Goal: Information Seeking & Learning: Check status

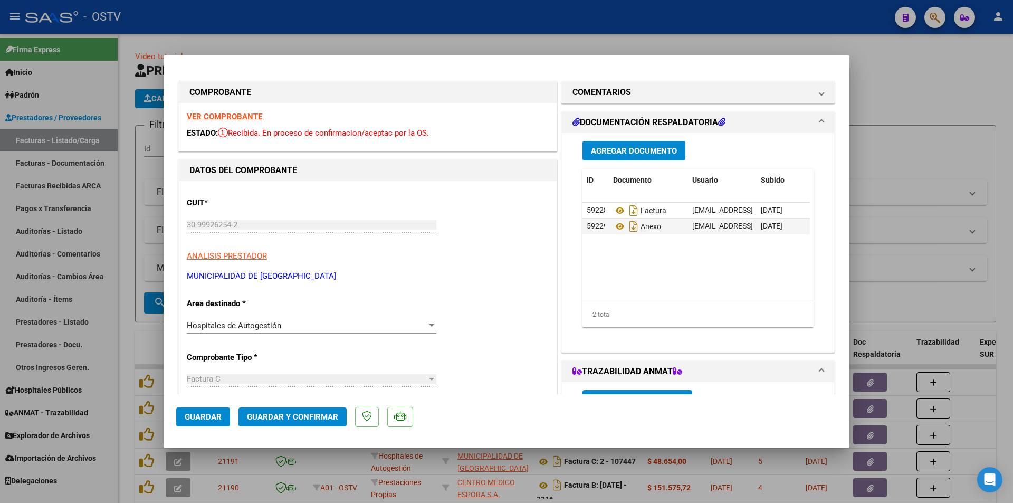
scroll to position [158, 0]
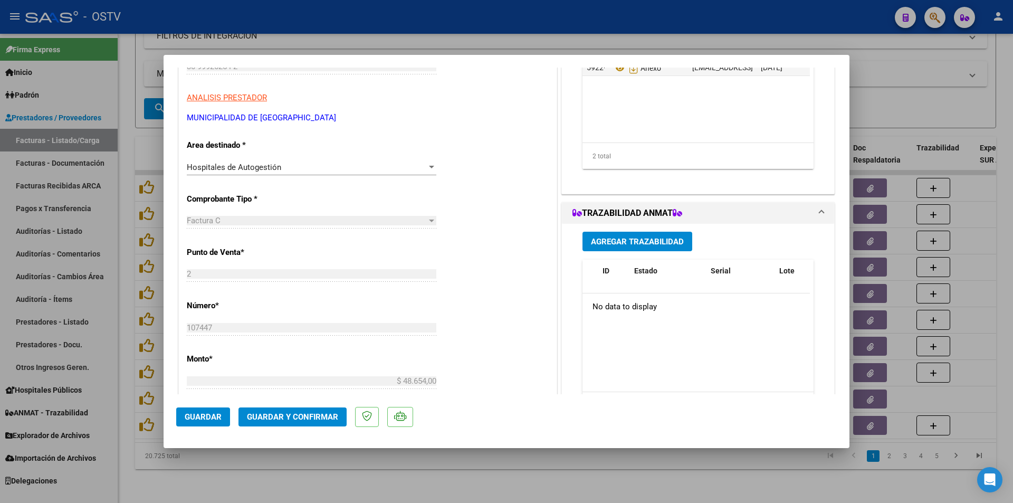
click at [128, 69] on div at bounding box center [506, 251] width 1013 height 503
type input "$ 0,00"
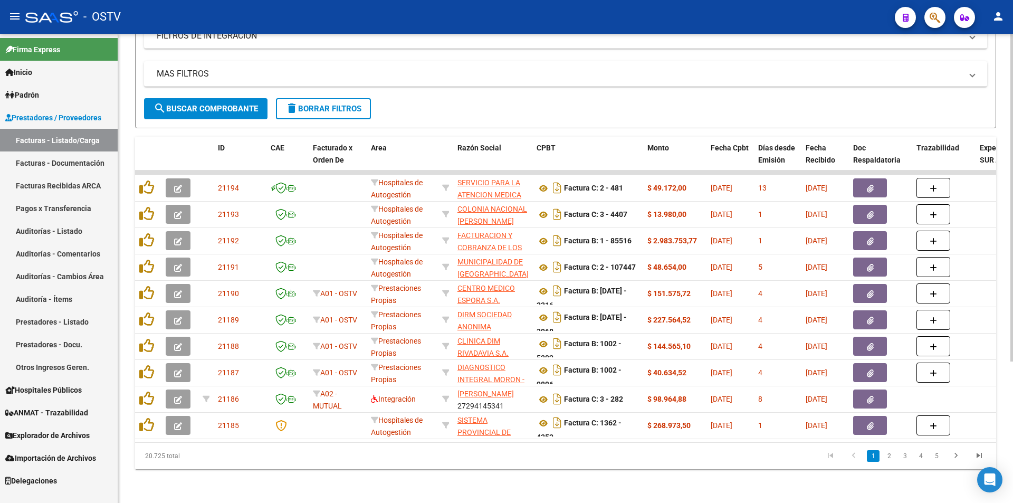
drag, startPoint x: 193, startPoint y: 95, endPoint x: 225, endPoint y: 92, distance: 31.8
click at [194, 98] on button "search Buscar Comprobante" at bounding box center [206, 108] width 124 height 21
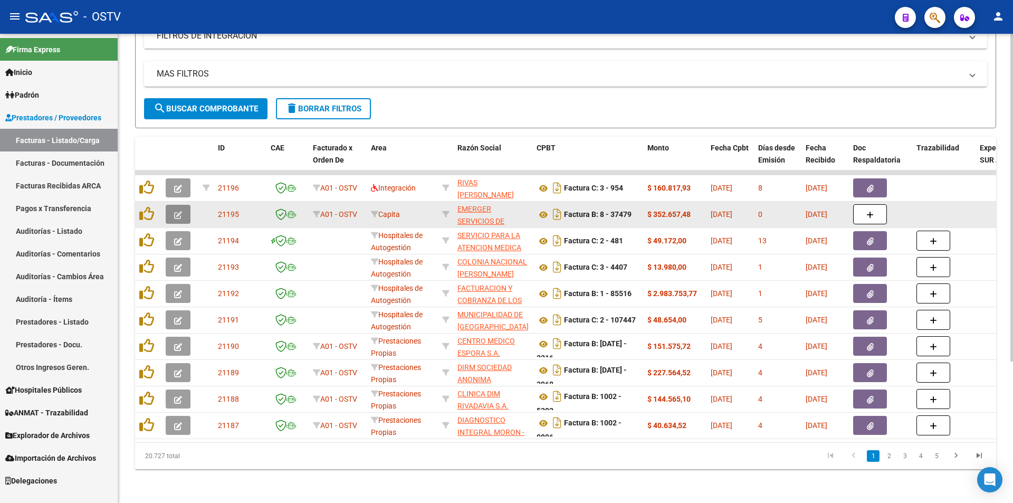
click at [182, 205] on button "button" at bounding box center [178, 214] width 25 height 19
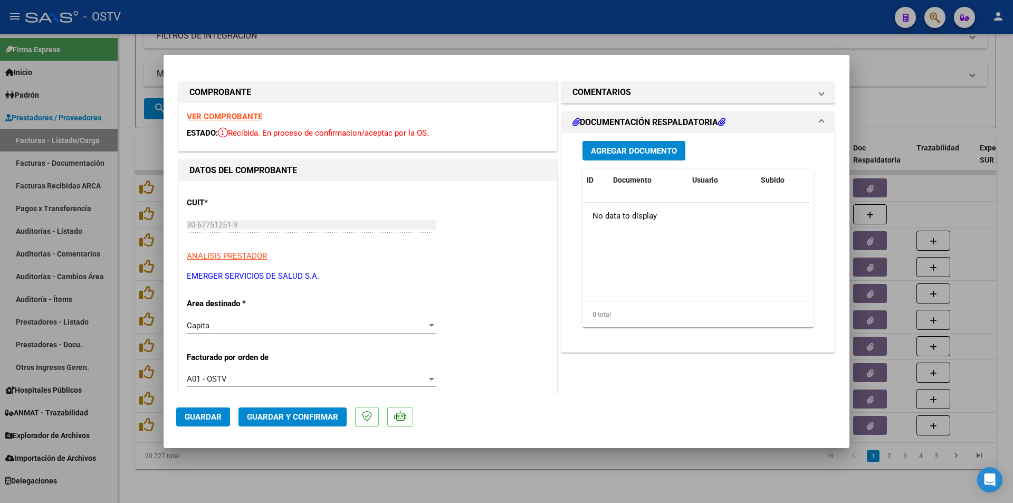
click at [125, 109] on div at bounding box center [506, 251] width 1013 height 503
type input "$ 0,00"
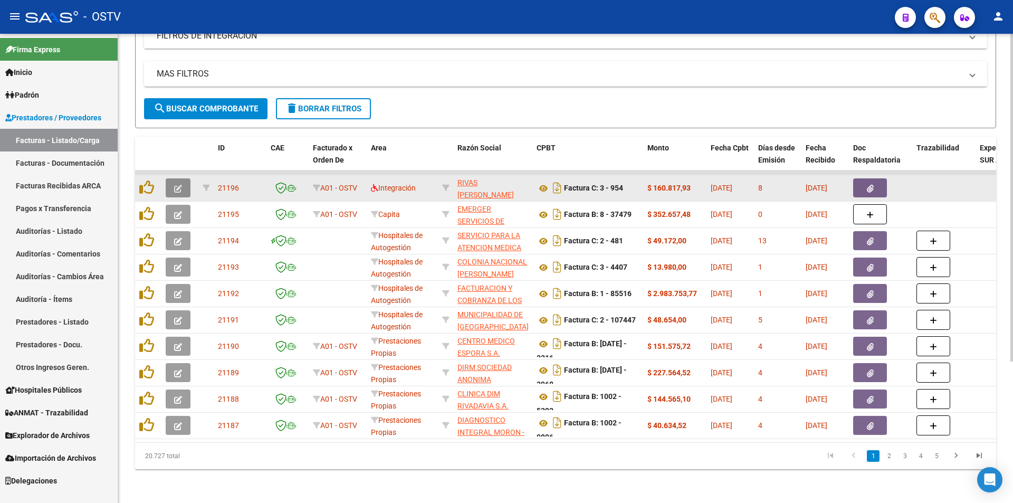
click at [186, 178] on button "button" at bounding box center [178, 187] width 25 height 19
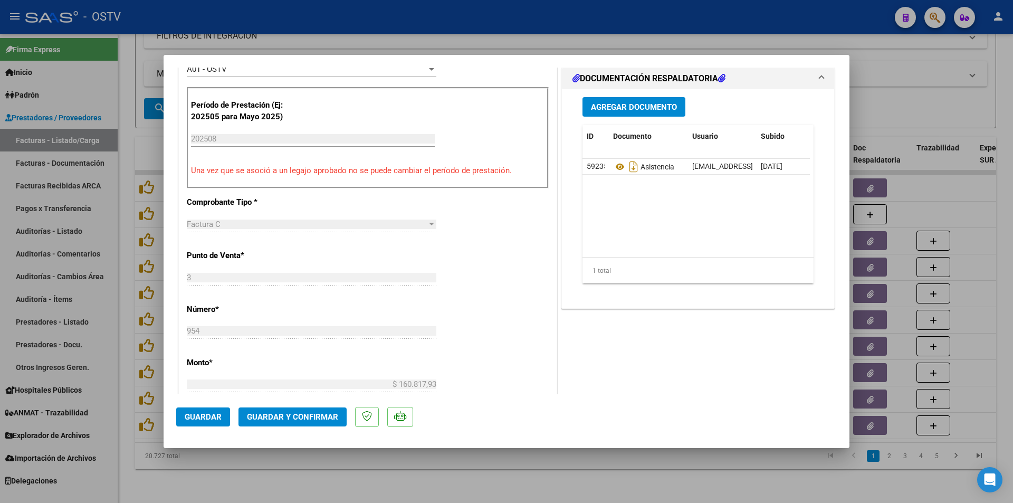
scroll to position [317, 0]
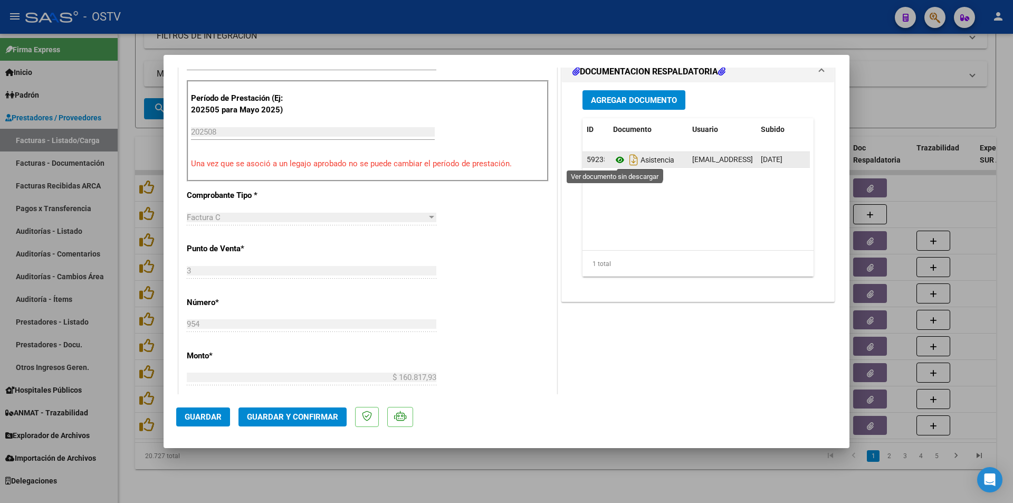
click at [614, 162] on icon at bounding box center [620, 160] width 14 height 13
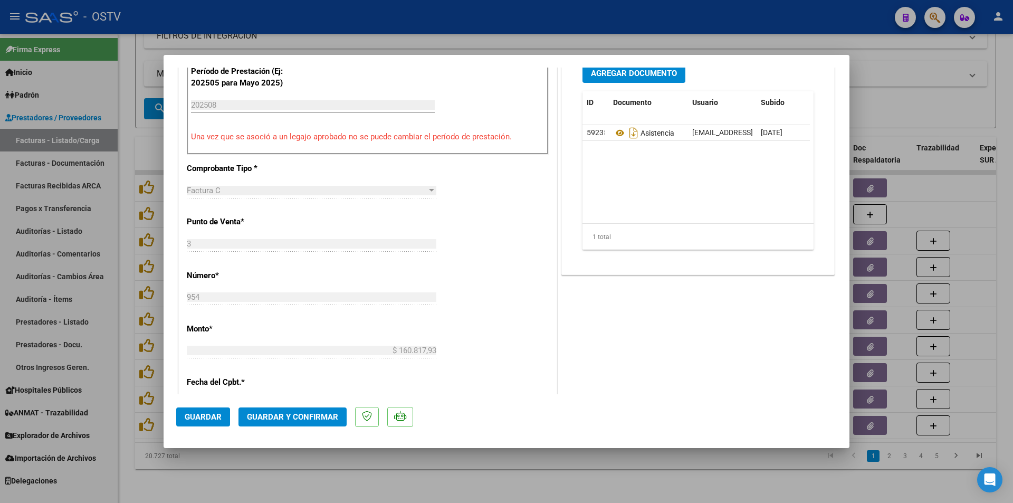
scroll to position [422, 0]
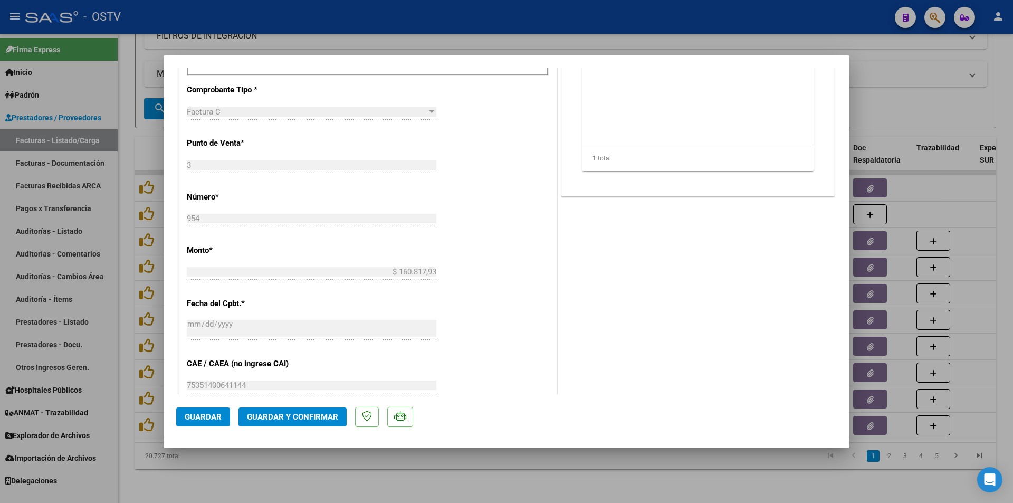
click at [120, 142] on div at bounding box center [506, 251] width 1013 height 503
type input "$ 0,00"
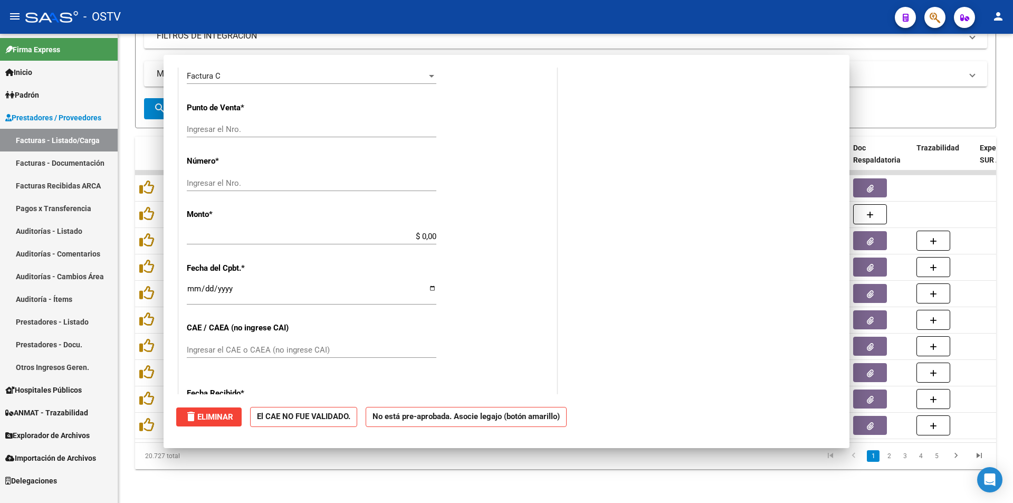
scroll to position [0, 0]
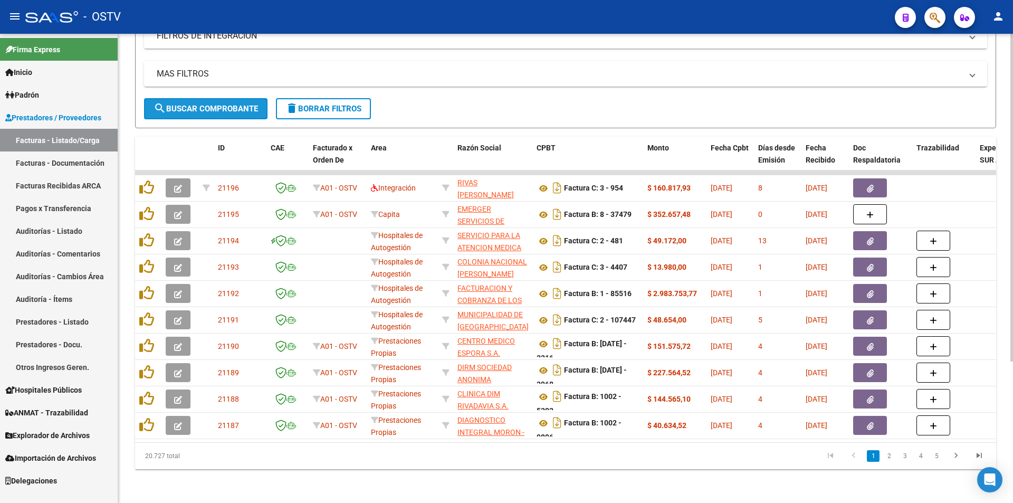
click at [214, 98] on button "search Buscar Comprobante" at bounding box center [206, 108] width 124 height 21
click at [46, 212] on link "Pagos x Transferencia" at bounding box center [59, 208] width 118 height 23
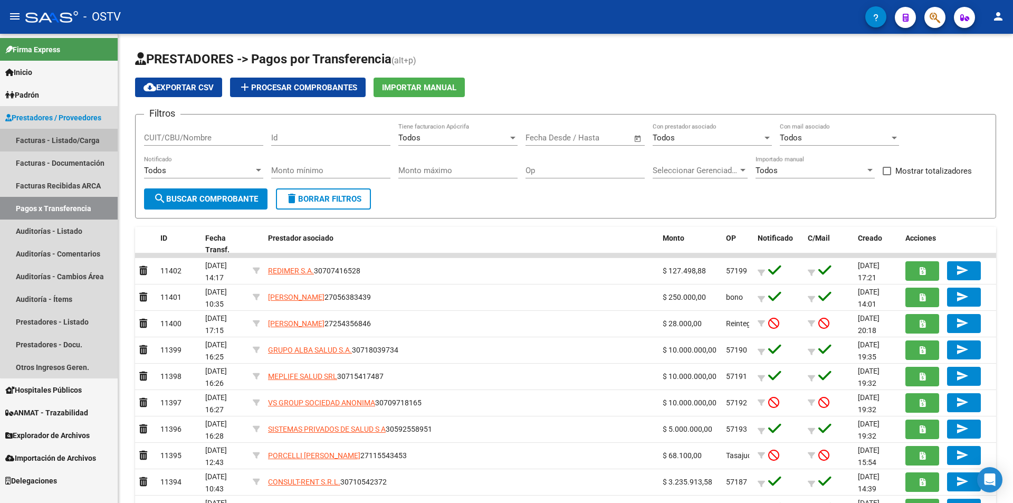
click at [60, 142] on link "Facturas - Listado/Carga" at bounding box center [59, 140] width 118 height 23
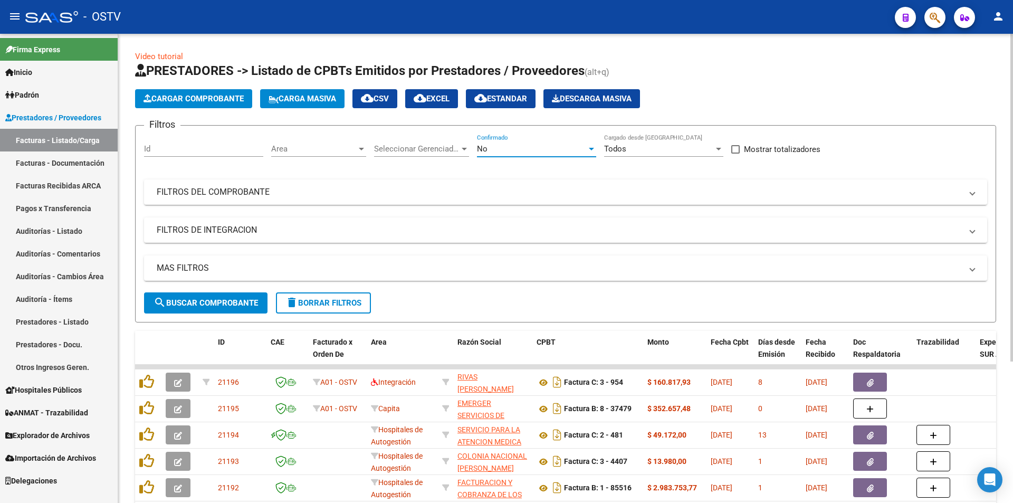
click at [526, 149] on div "No" at bounding box center [532, 149] width 110 height 10
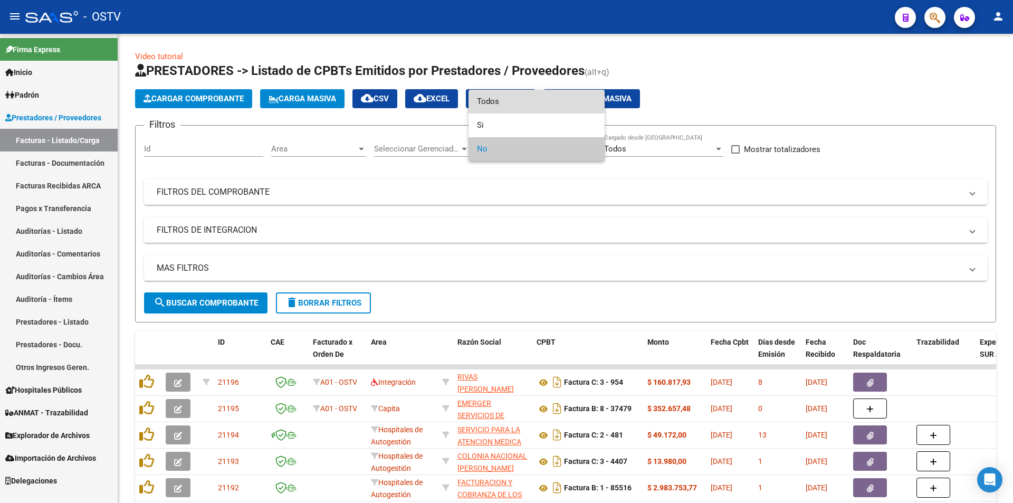
click at [514, 98] on span "Todos" at bounding box center [536, 102] width 119 height 24
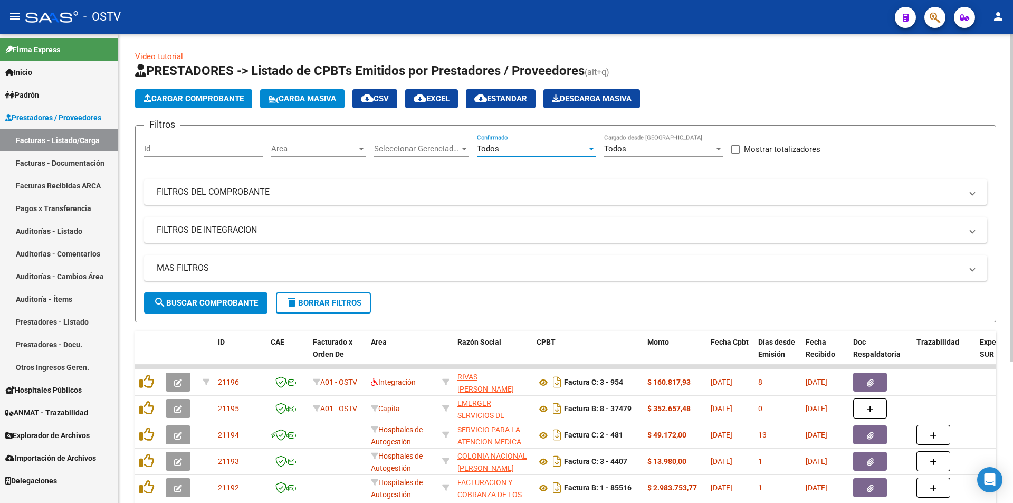
click at [224, 312] on button "search Buscar Comprobante" at bounding box center [206, 302] width 124 height 21
click at [50, 97] on link "Padrón" at bounding box center [59, 94] width 118 height 23
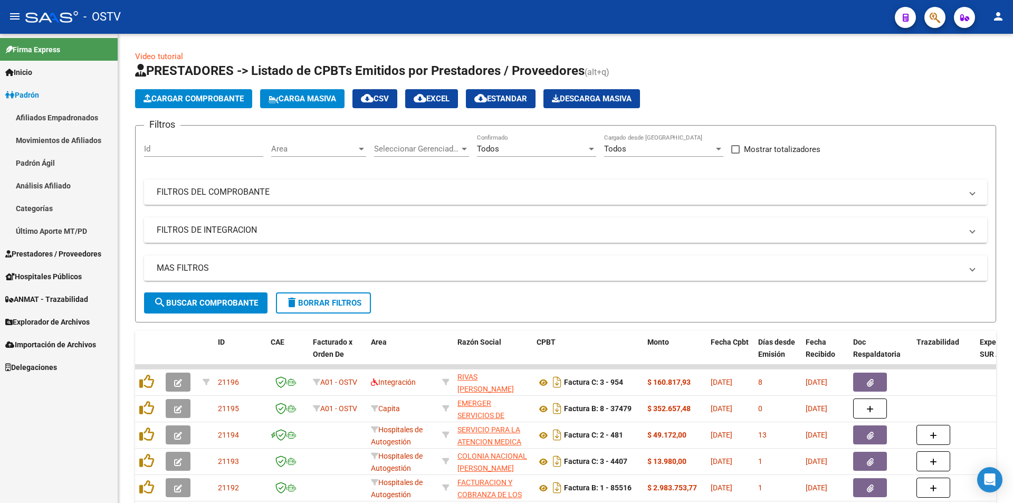
click at [42, 161] on link "Padrón Ágil" at bounding box center [59, 162] width 118 height 23
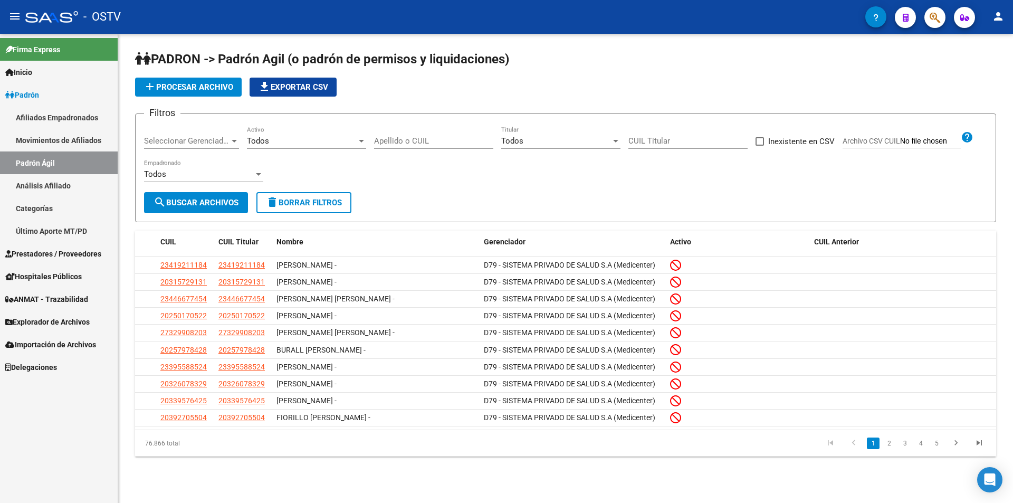
click at [405, 143] on input "Apellido o CUIL" at bounding box center [433, 141] width 119 height 10
paste input "27053916274"
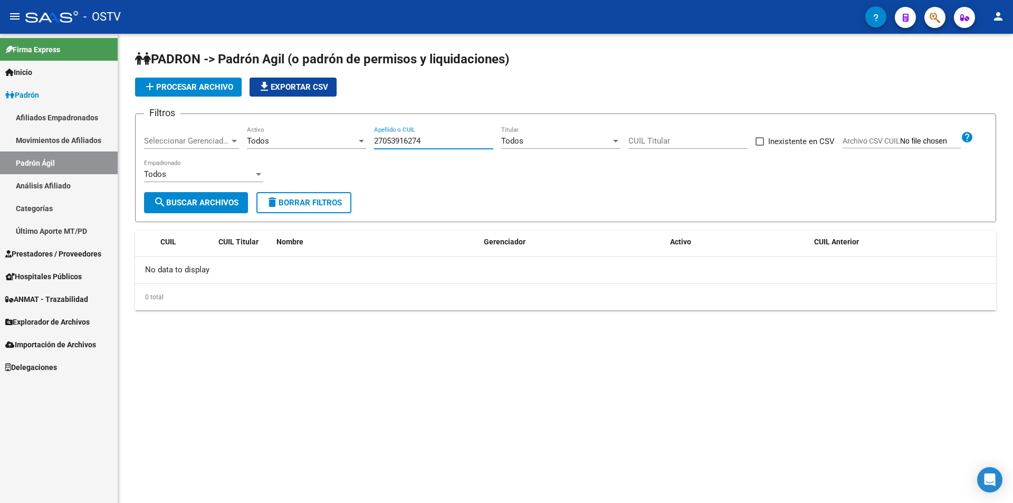
type input "27053916274"
click at [69, 112] on link "Afiliados Empadronados" at bounding box center [59, 117] width 118 height 23
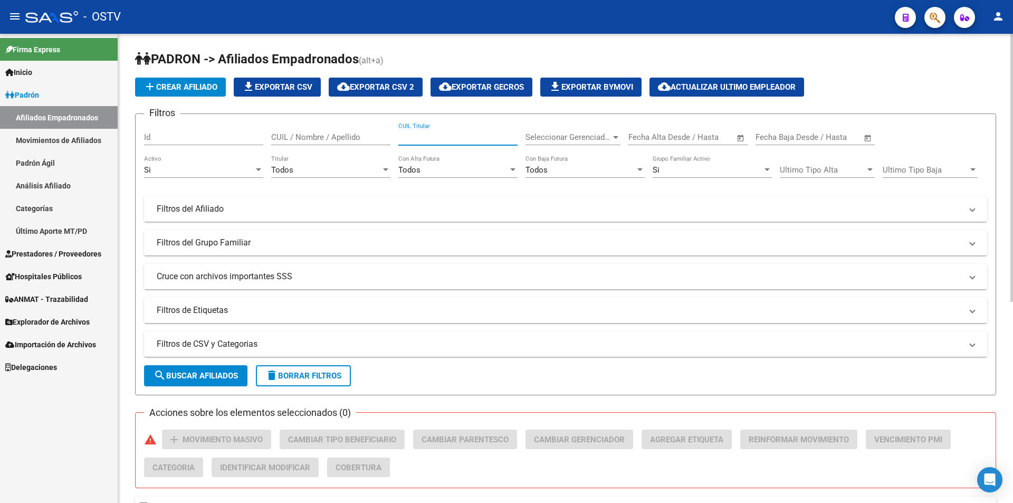
click at [460, 141] on input "CUIL Titular" at bounding box center [458, 137] width 119 height 10
paste input "27053916274"
type input "27053916274"
click at [232, 214] on mat-panel-title "Filtros del Afiliado" at bounding box center [559, 209] width 805 height 12
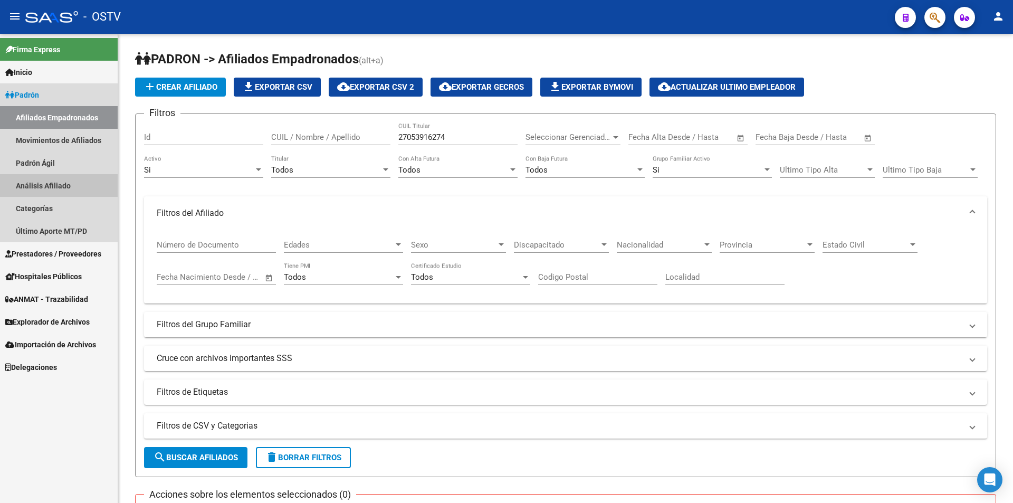
click at [64, 190] on link "Análisis Afiliado" at bounding box center [59, 185] width 118 height 23
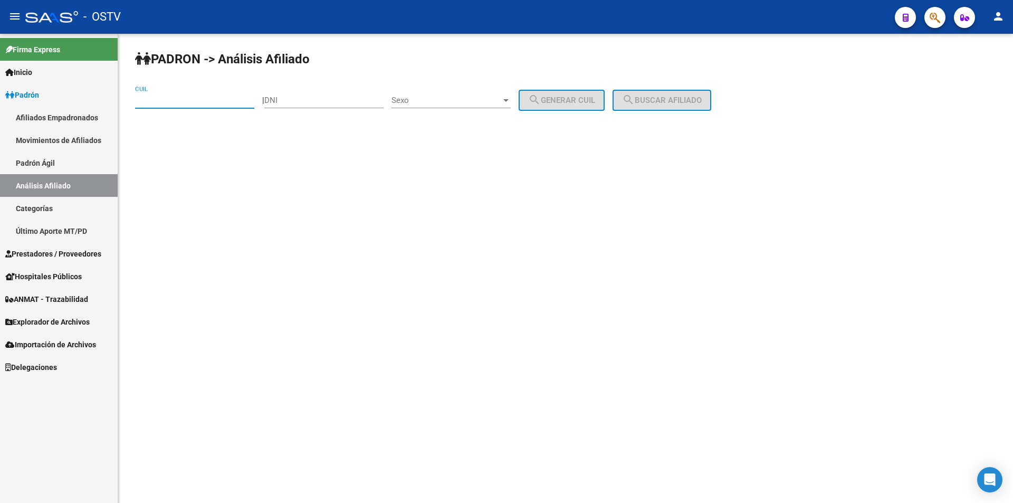
paste input "27-05391627-4"
type input "27-05391627-4"
click at [702, 103] on span "search Buscar afiliado" at bounding box center [662, 101] width 80 height 10
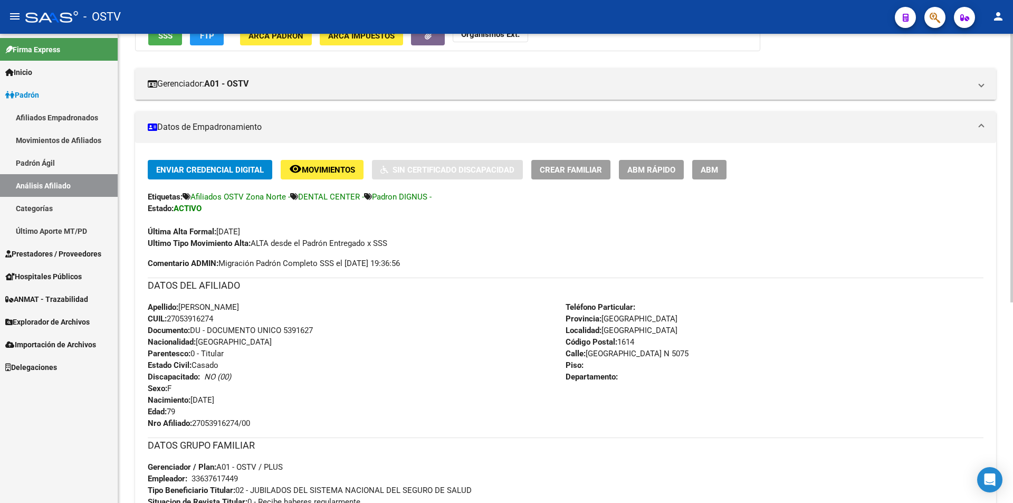
scroll to position [158, 0]
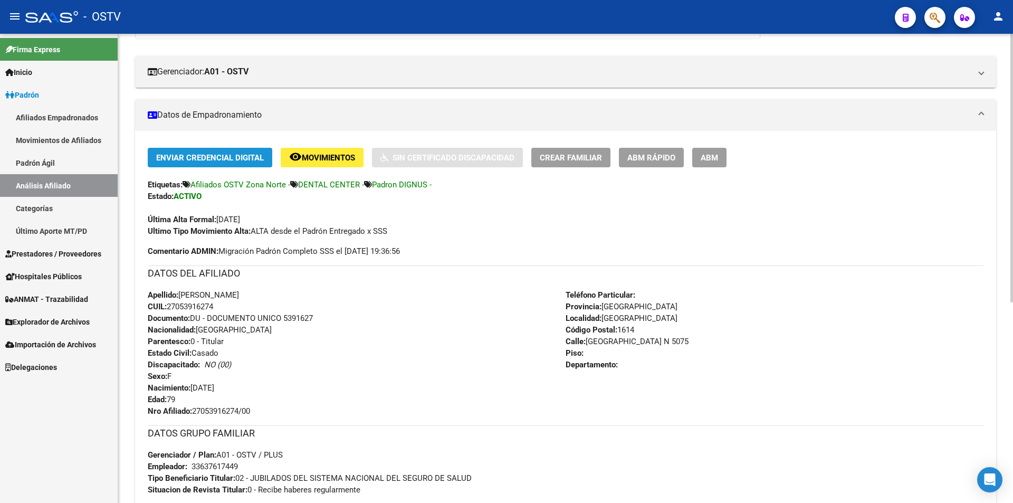
click at [235, 163] on button "Enviar Credencial Digital" at bounding box center [210, 158] width 125 height 20
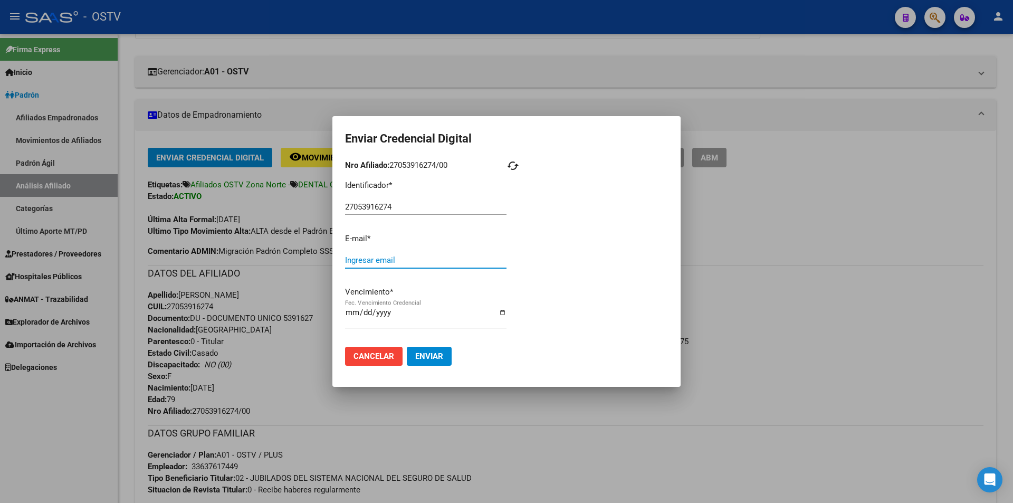
paste input "[EMAIL_ADDRESS][DOMAIN_NAME]"
type input "[EMAIL_ADDRESS][DOMAIN_NAME]"
click at [435, 360] on span "Enviar" at bounding box center [429, 357] width 28 height 10
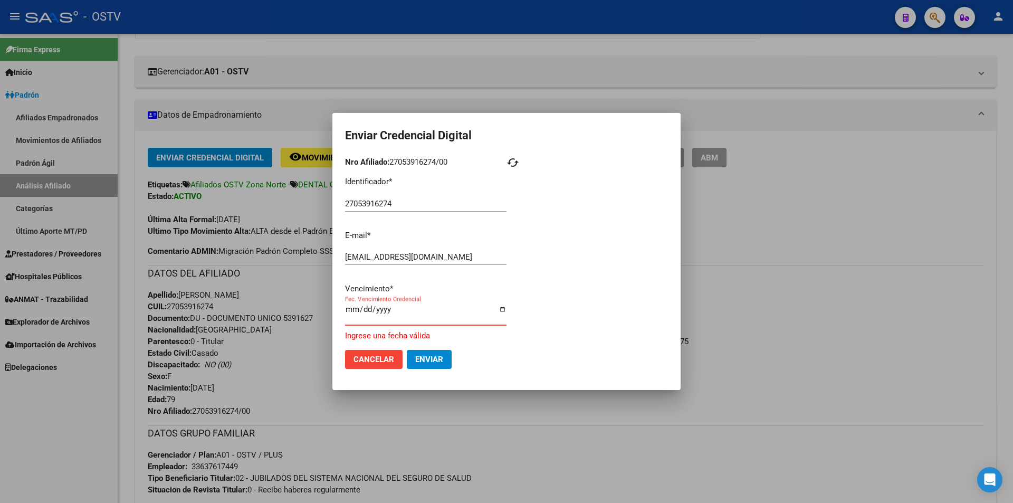
click at [348, 308] on input "Fec. Vencimiento Credencial" at bounding box center [426, 313] width 162 height 17
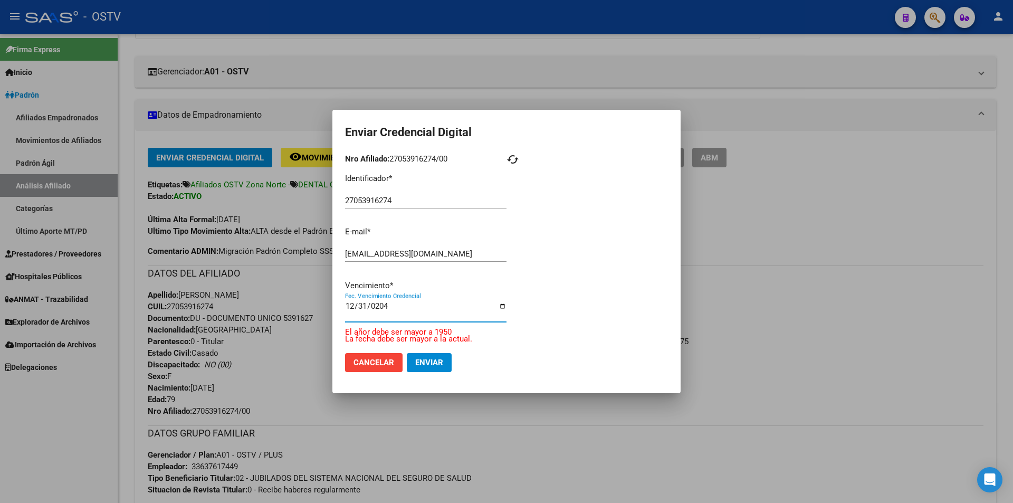
type input "[DATE]"
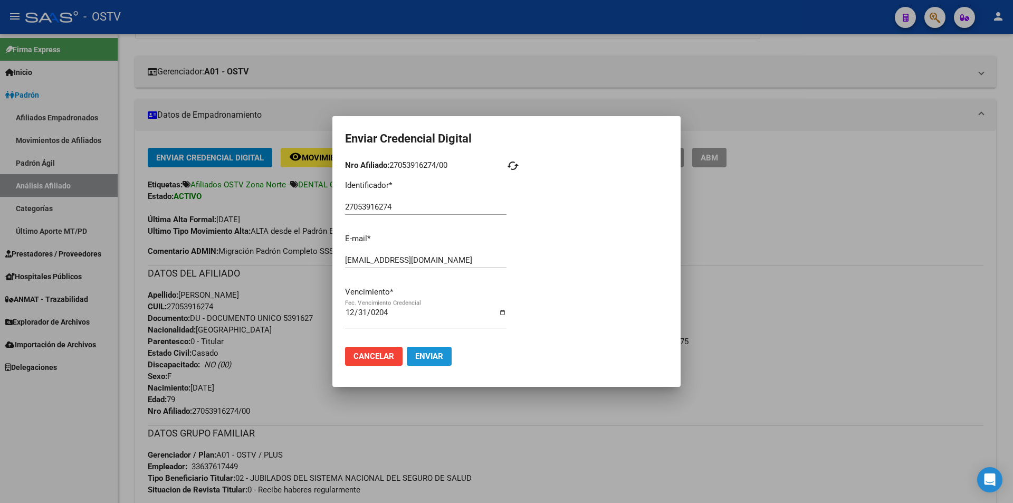
click at [437, 354] on span "Enviar" at bounding box center [429, 357] width 28 height 10
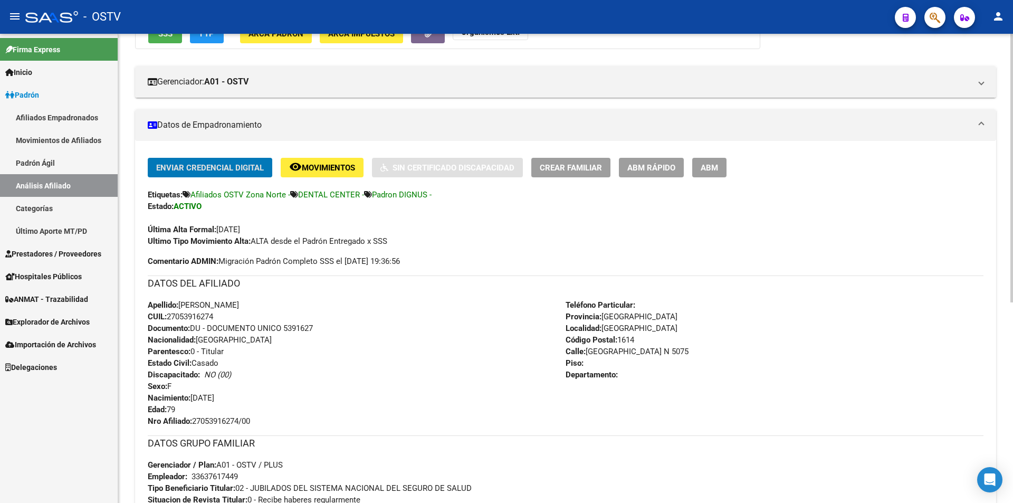
scroll to position [87, 0]
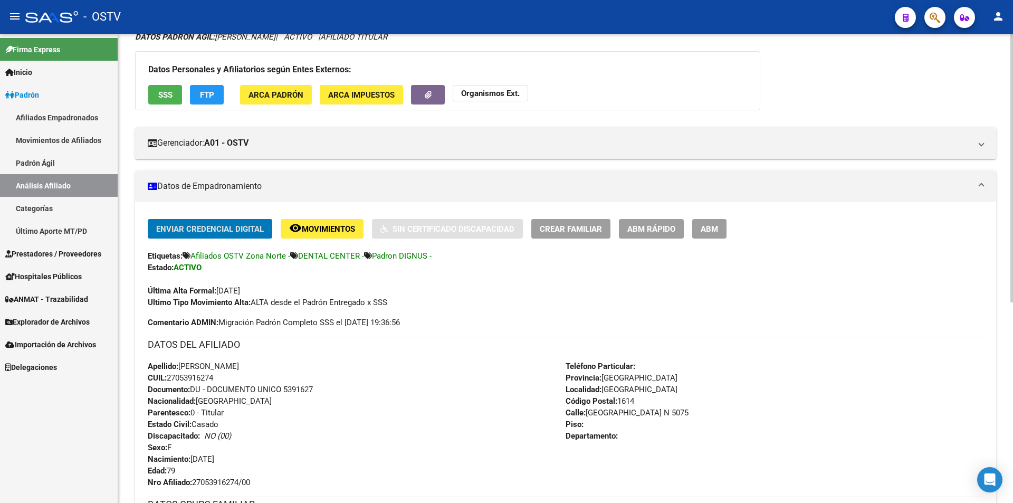
click at [255, 189] on mat-panel-title "Datos de Empadronamiento" at bounding box center [559, 187] width 823 height 12
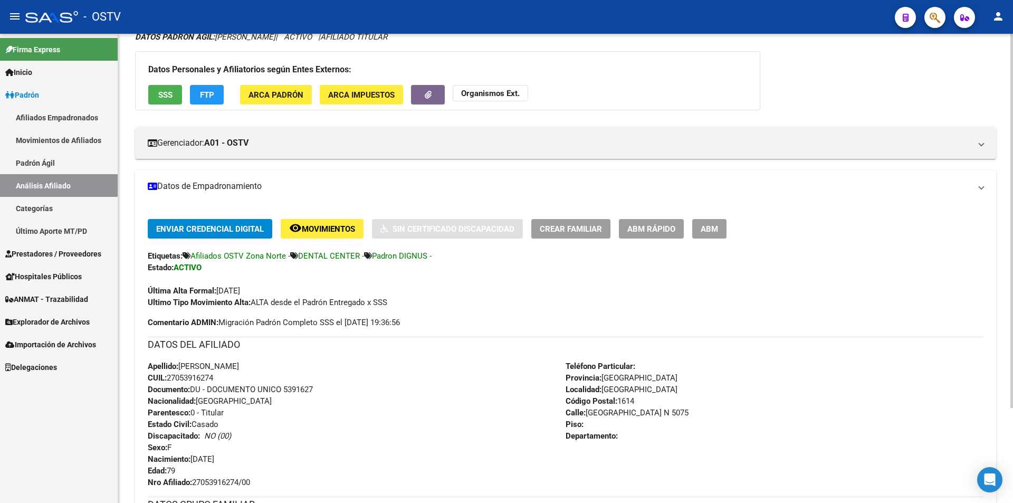
scroll to position [0, 0]
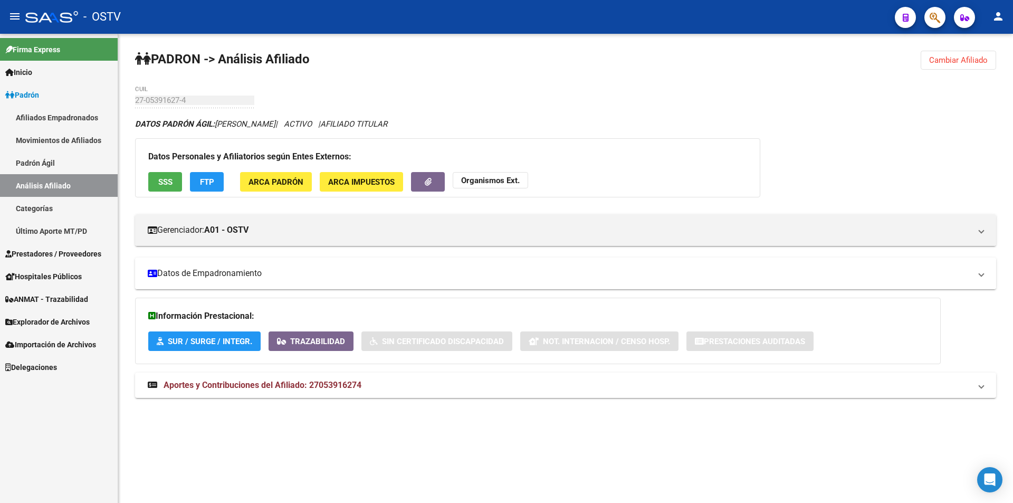
click at [260, 280] on mat-expansion-panel-header "Datos de Empadronamiento" at bounding box center [565, 274] width 861 height 32
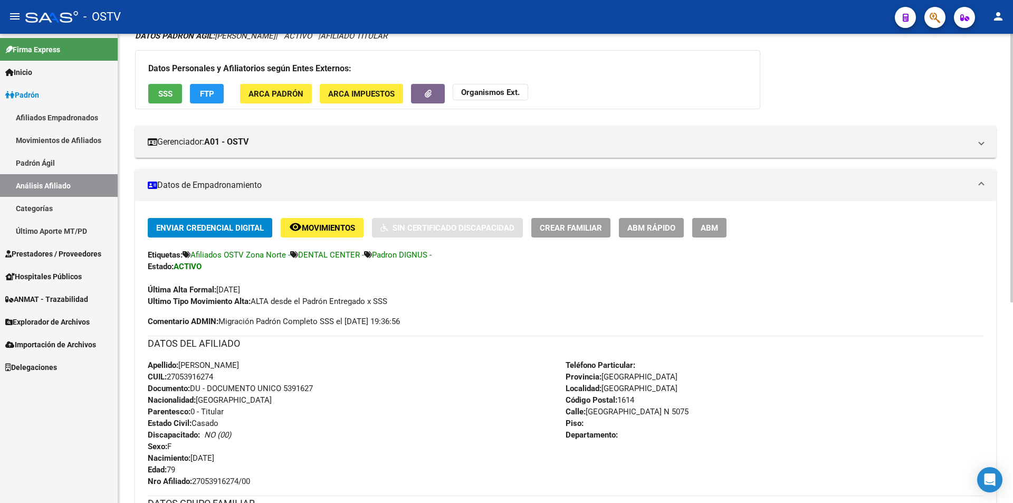
scroll to position [87, 0]
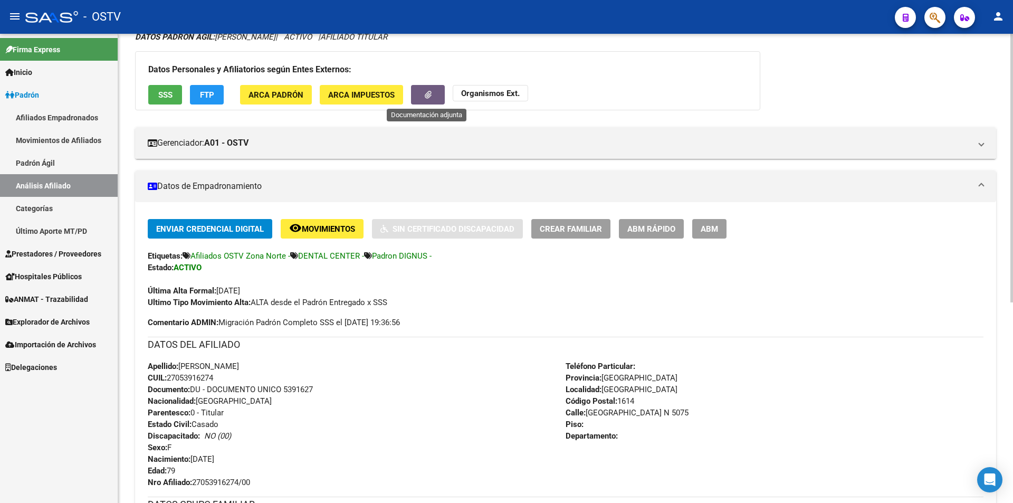
click at [428, 99] on span "button" at bounding box center [428, 95] width 7 height 10
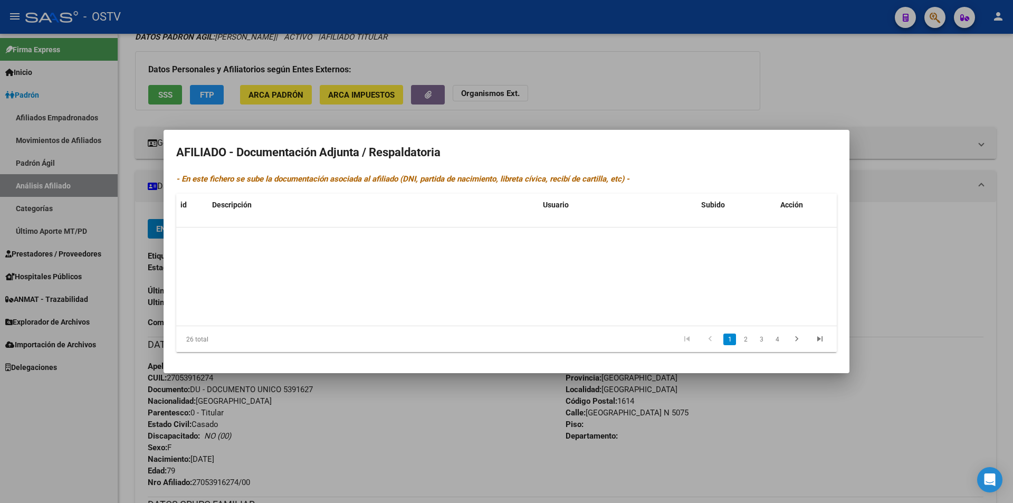
scroll to position [0, 0]
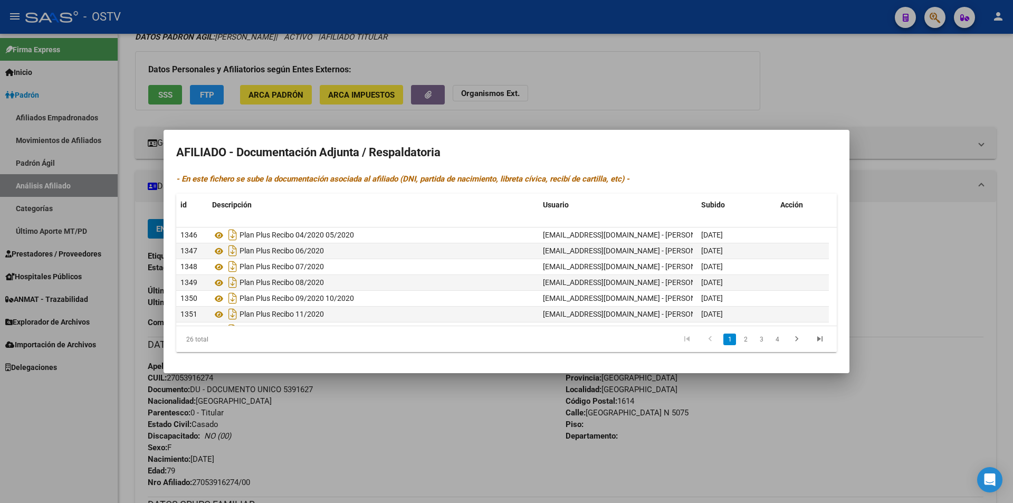
click at [746, 118] on div at bounding box center [506, 251] width 1013 height 503
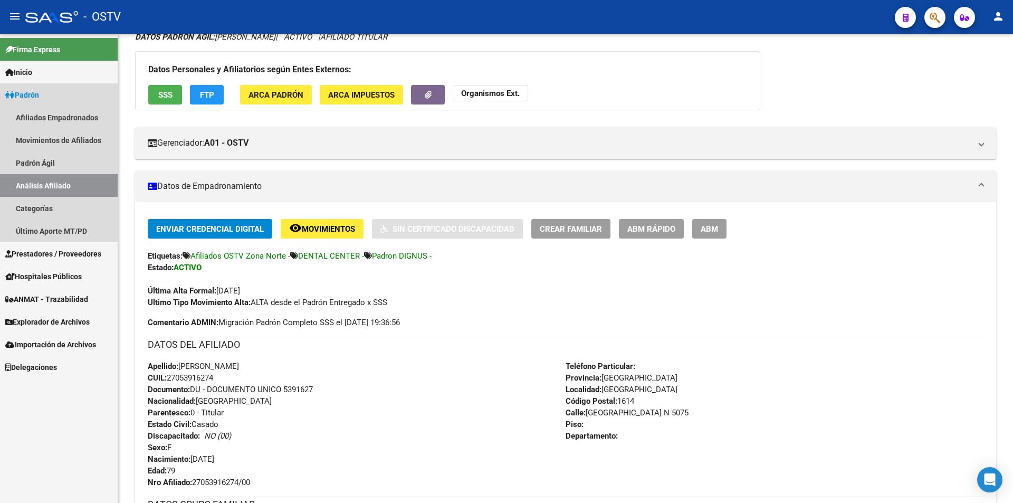
click at [63, 91] on link "Padrón" at bounding box center [59, 94] width 118 height 23
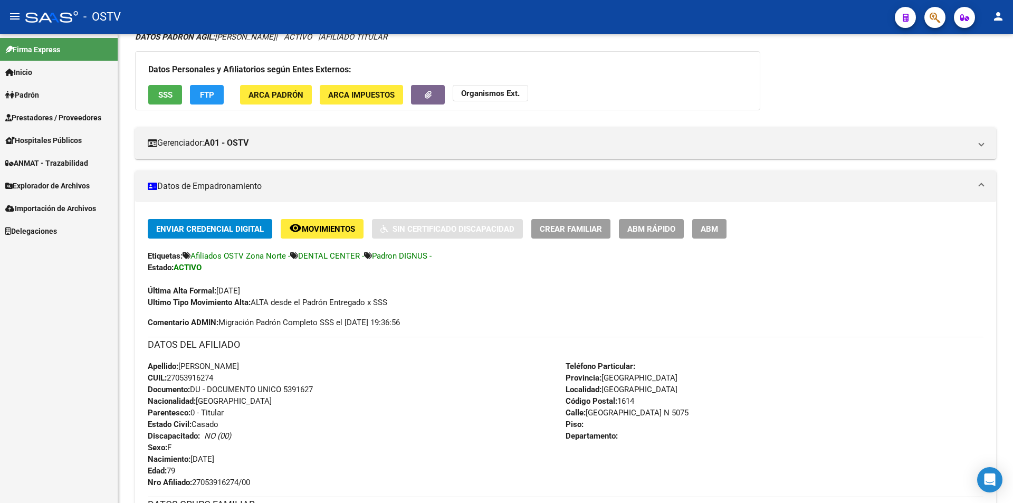
click at [59, 48] on span "Firma Express" at bounding box center [32, 50] width 55 height 12
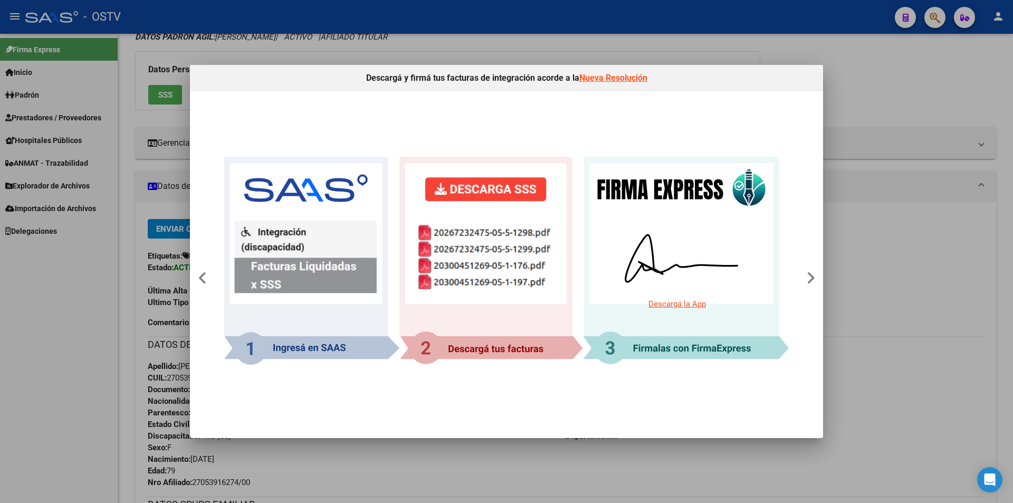
click at [740, 46] on div at bounding box center [506, 251] width 1013 height 503
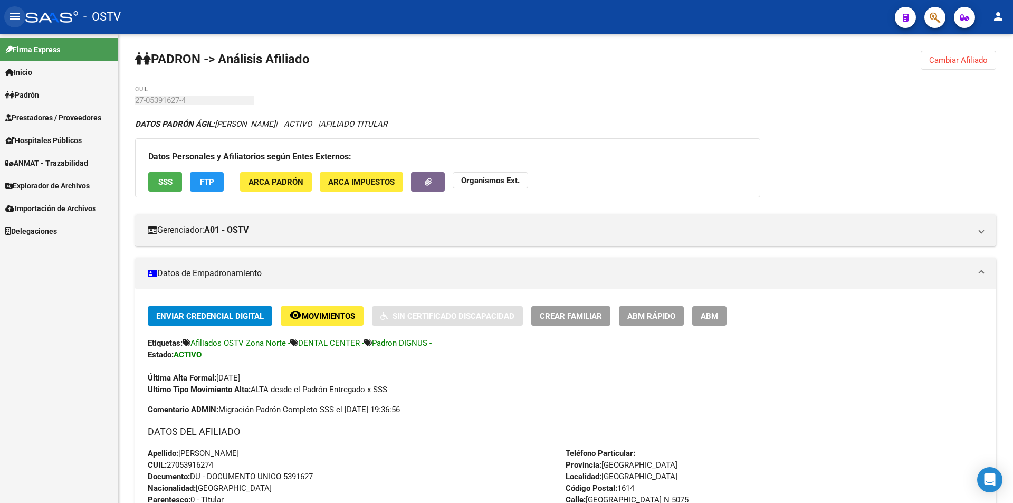
click at [10, 13] on mat-icon "menu" at bounding box center [14, 16] width 13 height 13
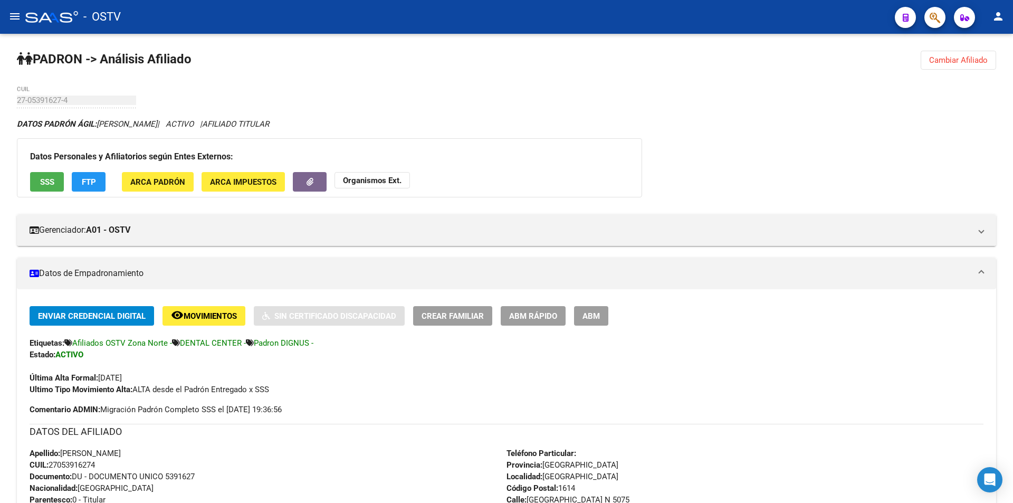
click at [18, 17] on mat-icon "menu" at bounding box center [14, 16] width 13 height 13
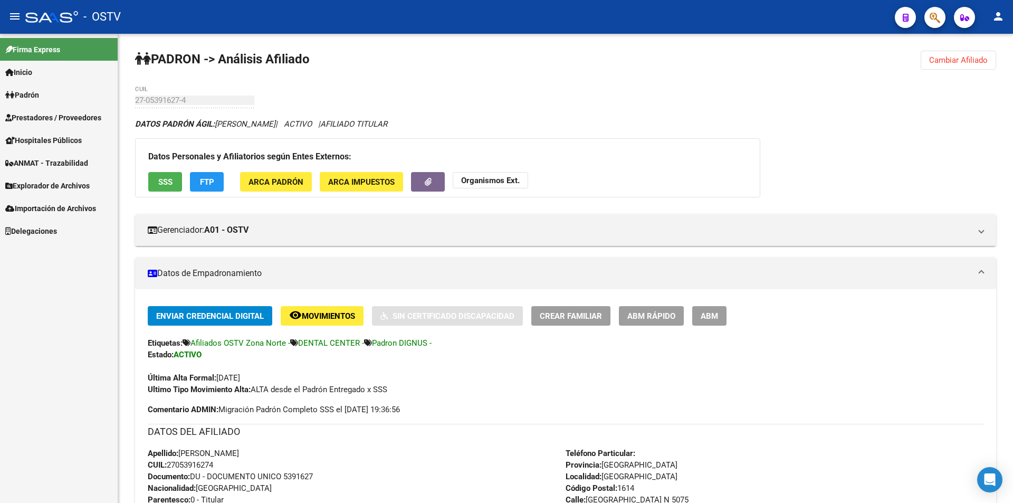
click at [51, 109] on link "Prestadores / Proveedores" at bounding box center [59, 117] width 118 height 23
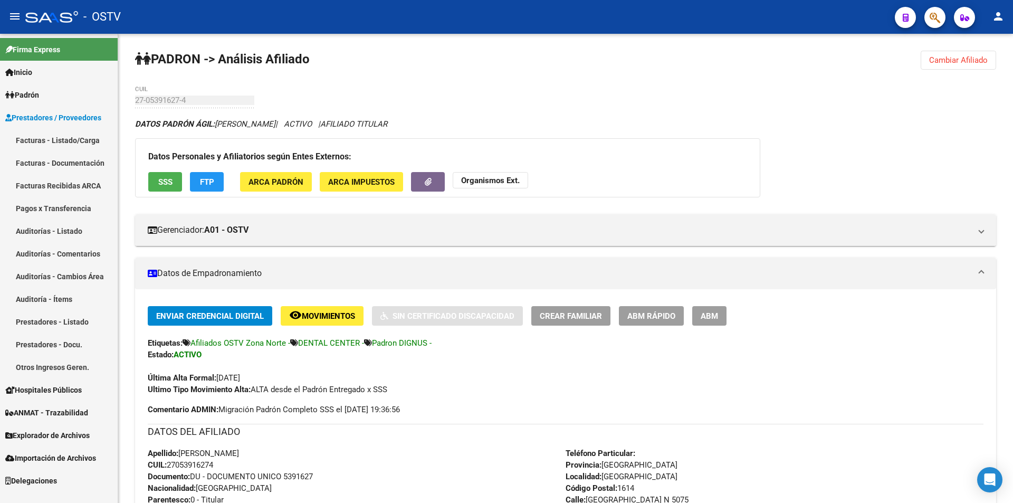
click at [56, 141] on link "Facturas - Listado/Carga" at bounding box center [59, 140] width 118 height 23
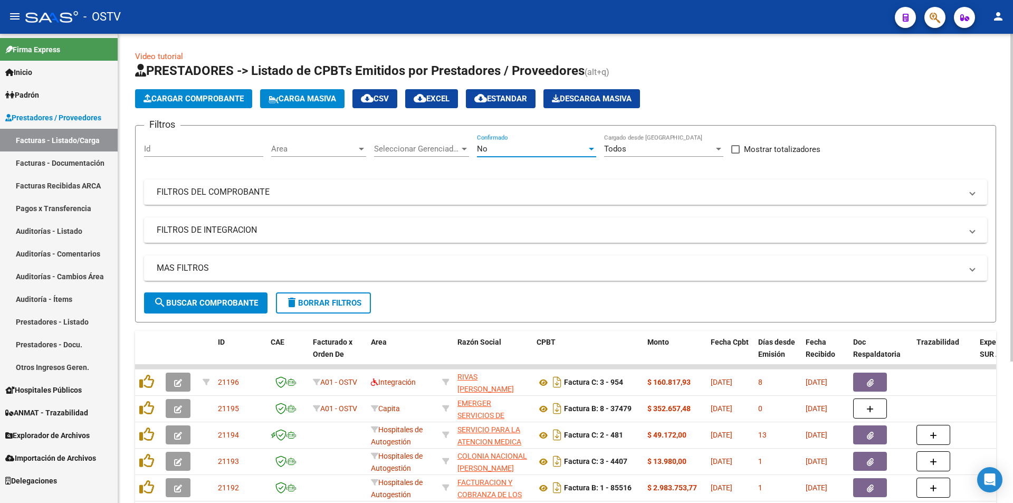
click at [541, 153] on div "No" at bounding box center [532, 149] width 110 height 10
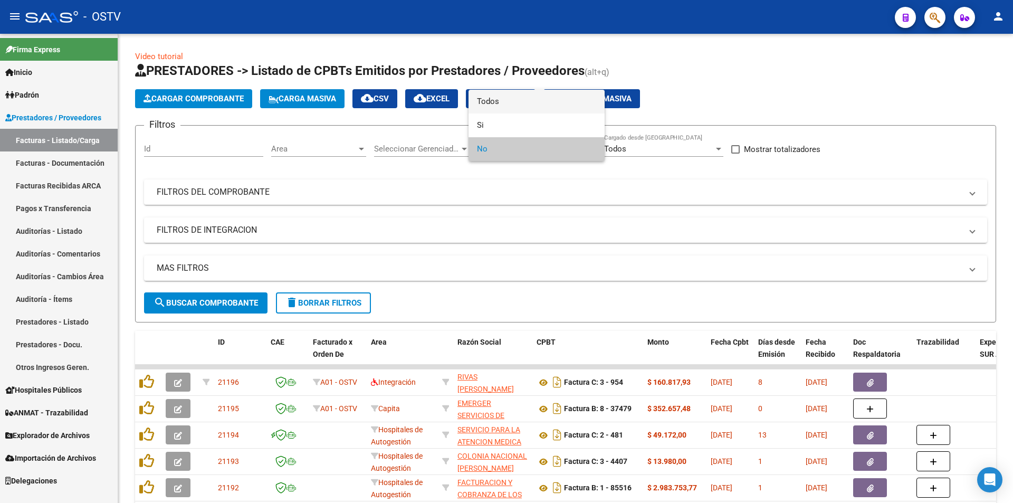
click at [519, 93] on span "Todos" at bounding box center [536, 102] width 119 height 24
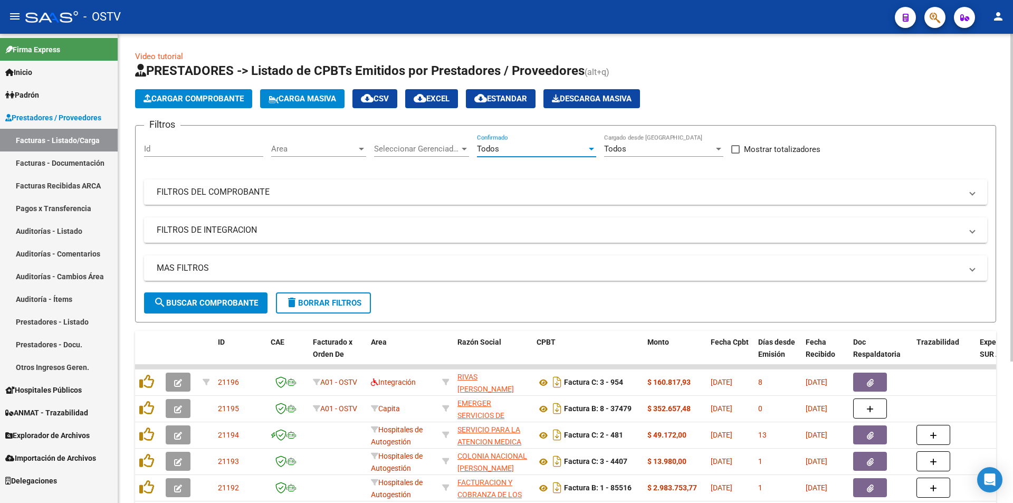
click at [187, 313] on button "search Buscar Comprobante" at bounding box center [206, 302] width 124 height 21
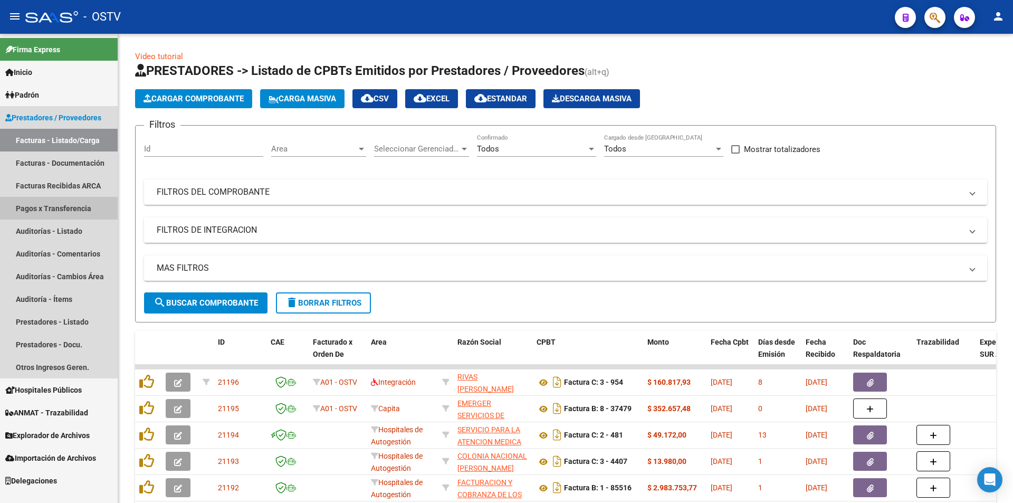
click at [56, 210] on link "Pagos x Transferencia" at bounding box center [59, 208] width 118 height 23
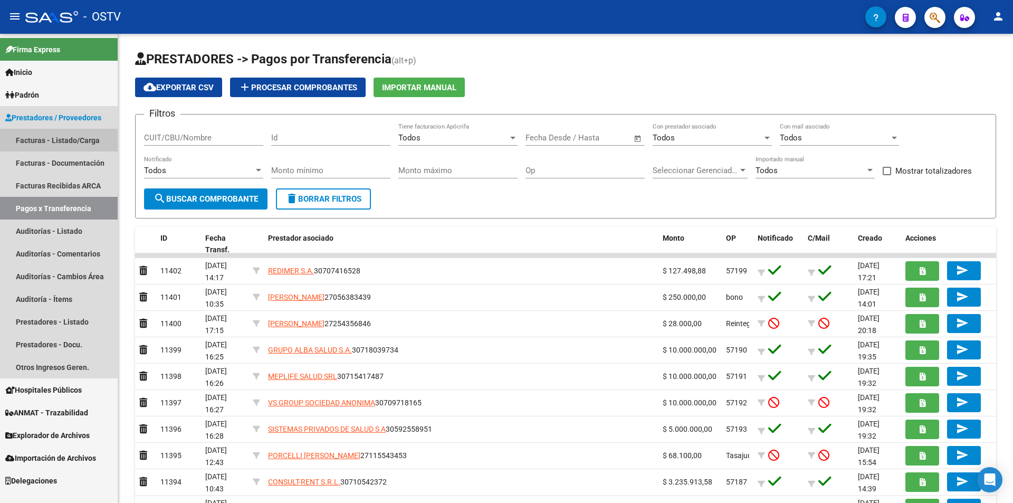
click at [75, 140] on link "Facturas - Listado/Carga" at bounding box center [59, 140] width 118 height 23
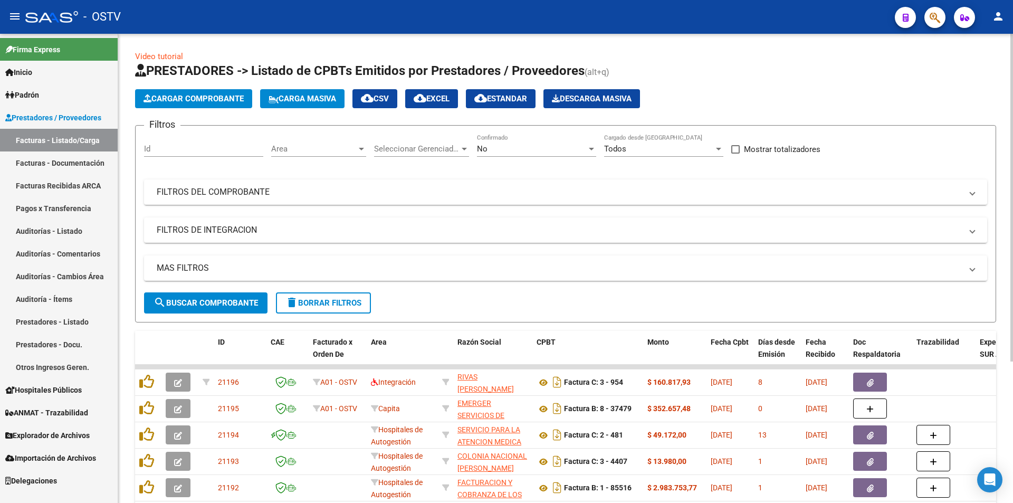
click at [510, 143] on div "No Confirmado" at bounding box center [536, 145] width 119 height 23
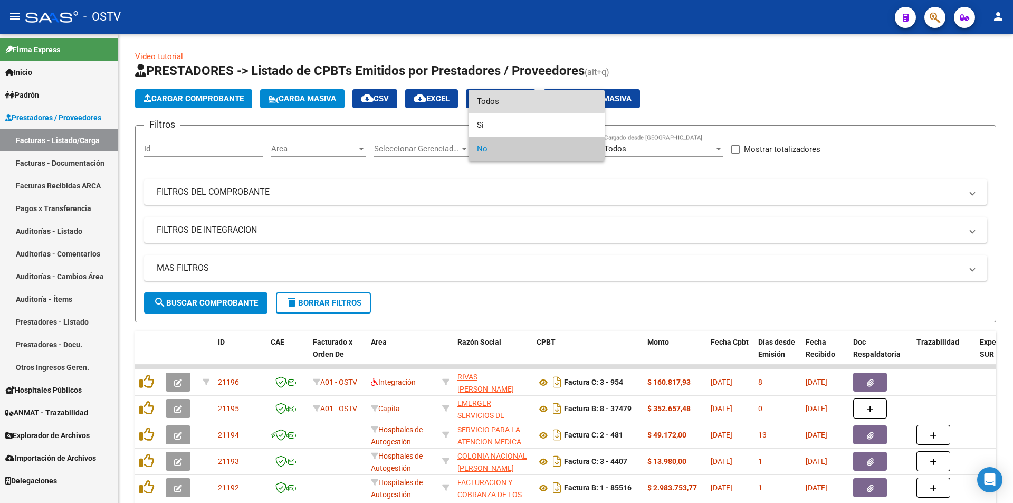
click at [507, 101] on span "Todos" at bounding box center [536, 102] width 119 height 24
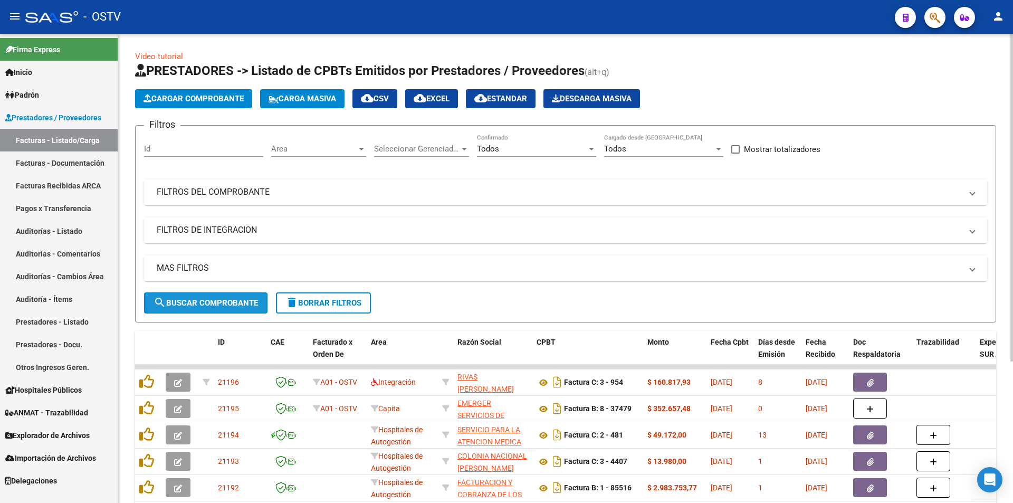
click at [198, 303] on span "search Buscar Comprobante" at bounding box center [206, 303] width 105 height 10
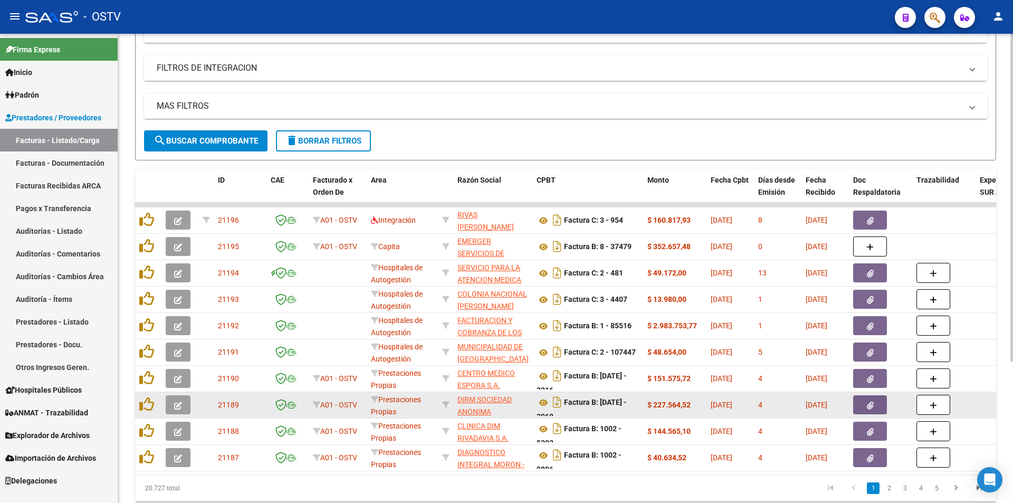
scroll to position [202, 0]
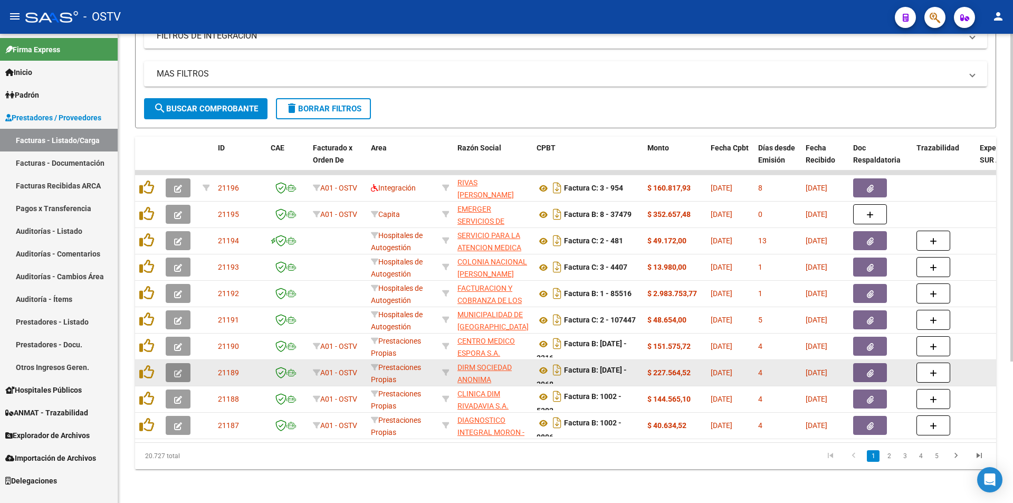
click at [183, 368] on button "button" at bounding box center [178, 372] width 25 height 19
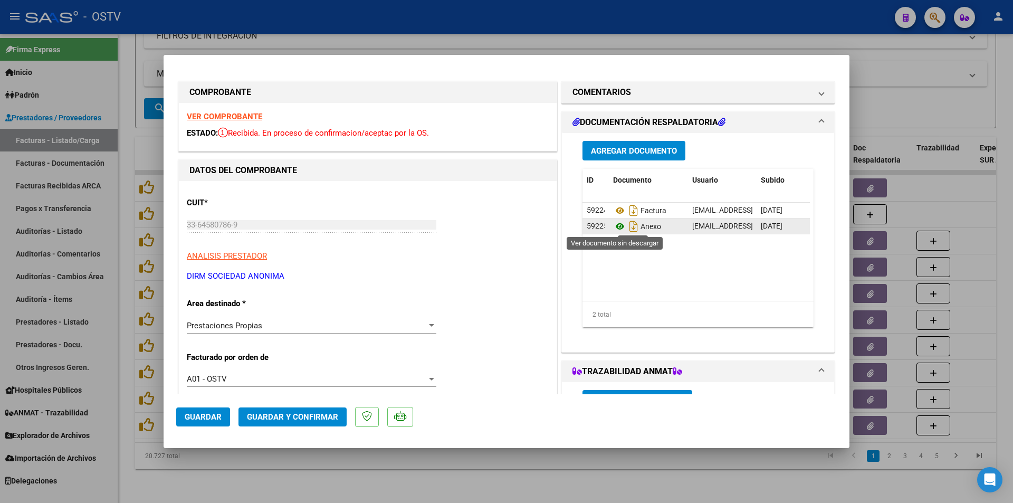
click at [615, 223] on icon at bounding box center [620, 226] width 14 height 13
